Goal: Information Seeking & Learning: Learn about a topic

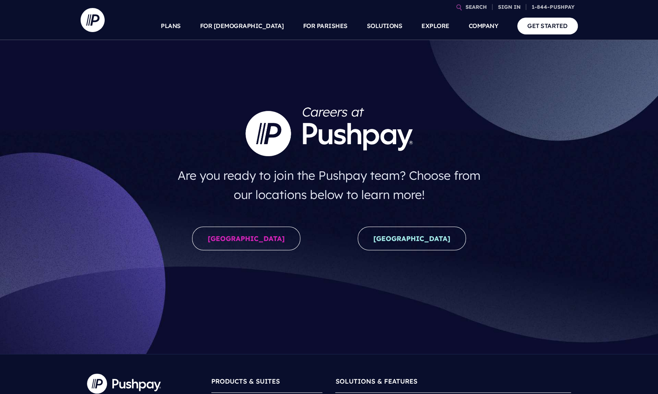
click at [252, 235] on link "[GEOGRAPHIC_DATA]" at bounding box center [246, 239] width 108 height 24
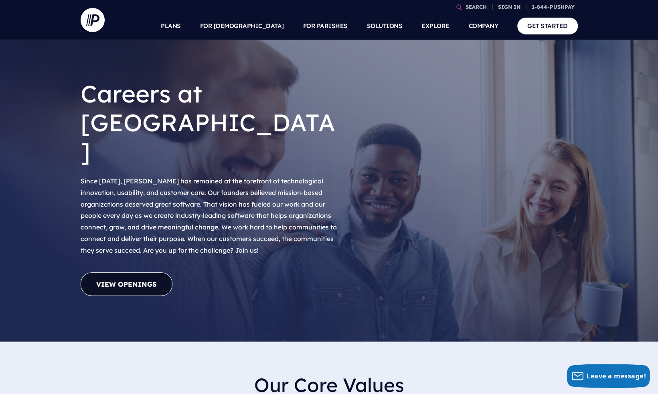
click at [145, 273] on link "View Openings" at bounding box center [127, 285] width 92 height 24
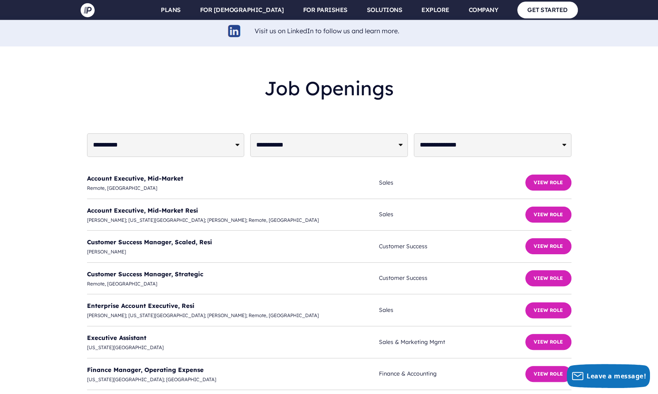
scroll to position [1933, 0]
click at [176, 270] on link "Customer Success Manager, Strategic" at bounding box center [145, 274] width 116 height 8
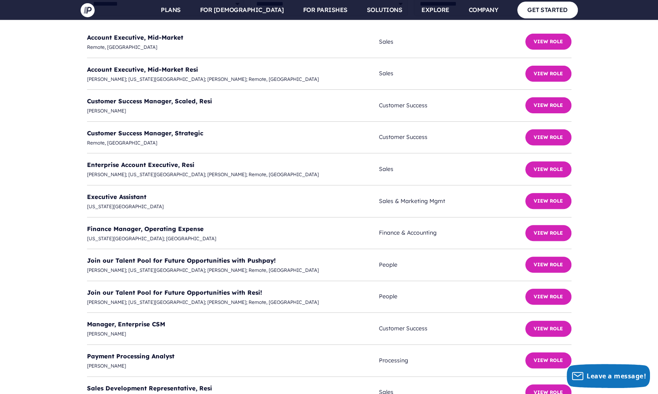
scroll to position [2075, 0]
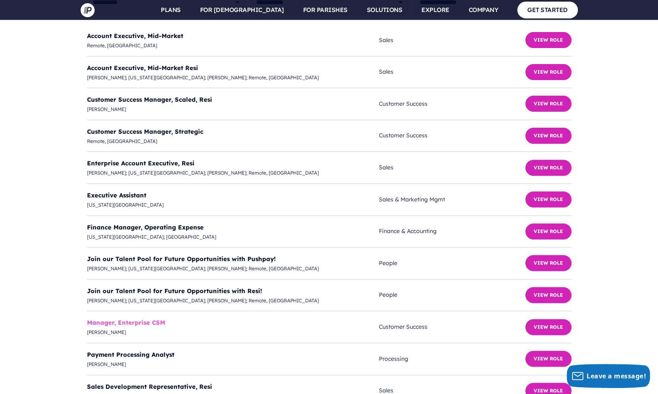
click at [127, 319] on link "Manager, Enterprise CSM" at bounding box center [126, 323] width 78 height 8
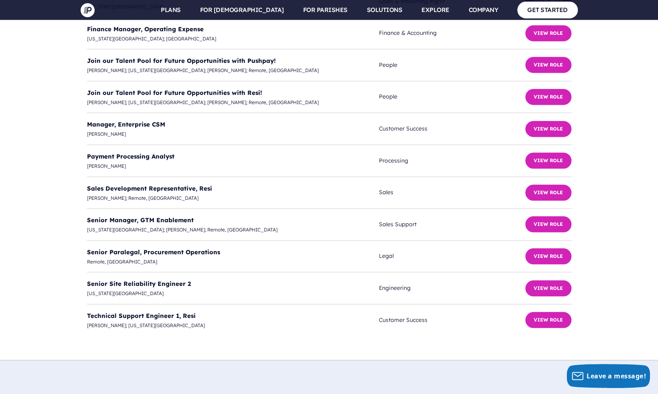
scroll to position [2281, 0]
